Goal: Browse casually: Explore the website without a specific task or goal

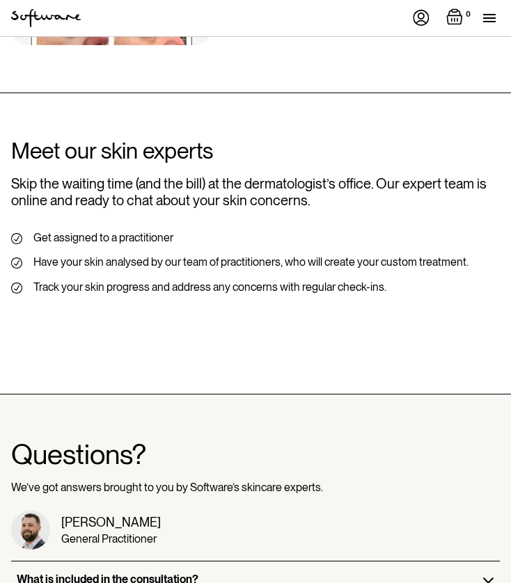
scroll to position [4067, 0]
